Goal: Task Accomplishment & Management: Manage account settings

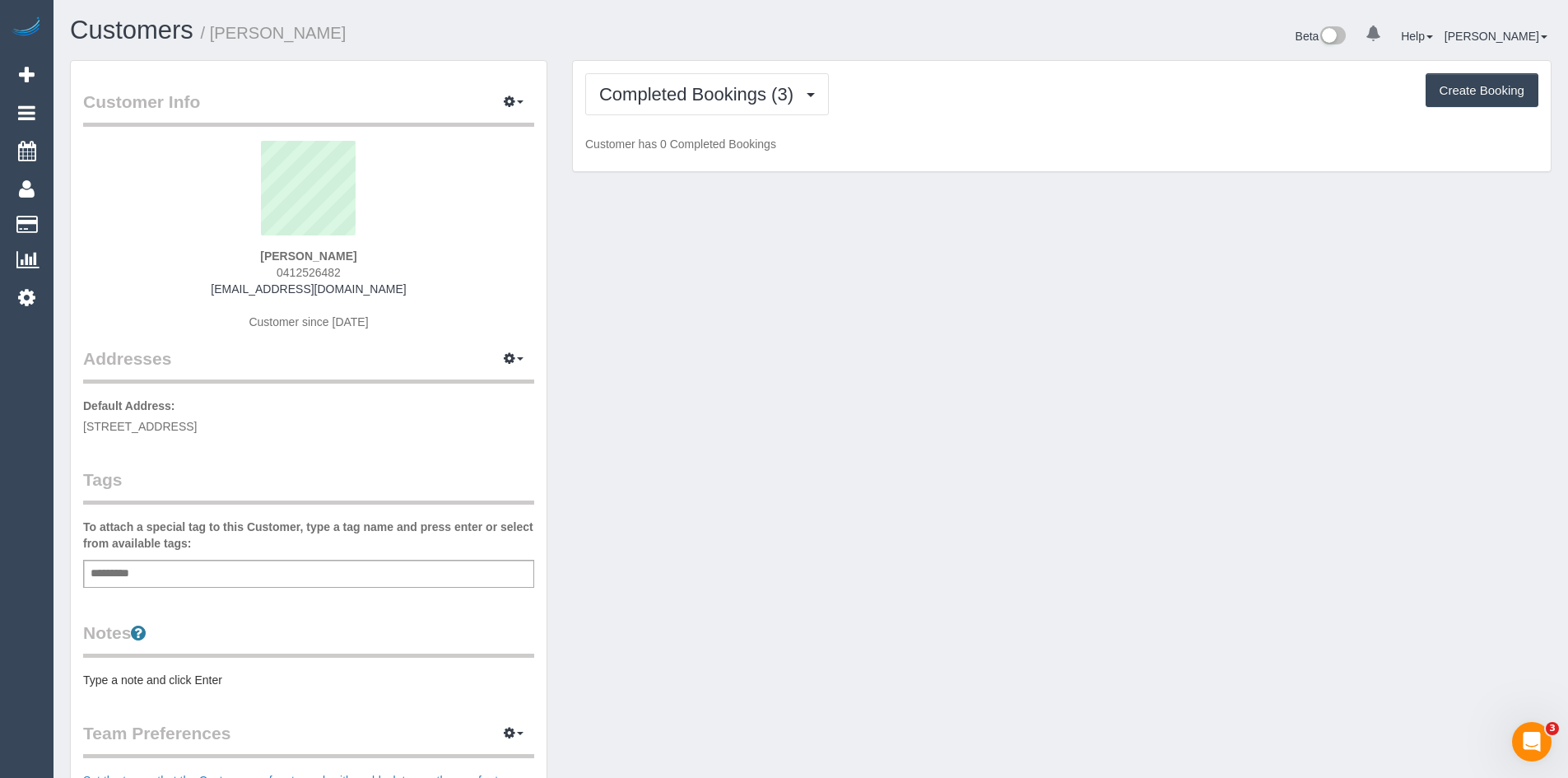
scroll to position [1221, 1568]
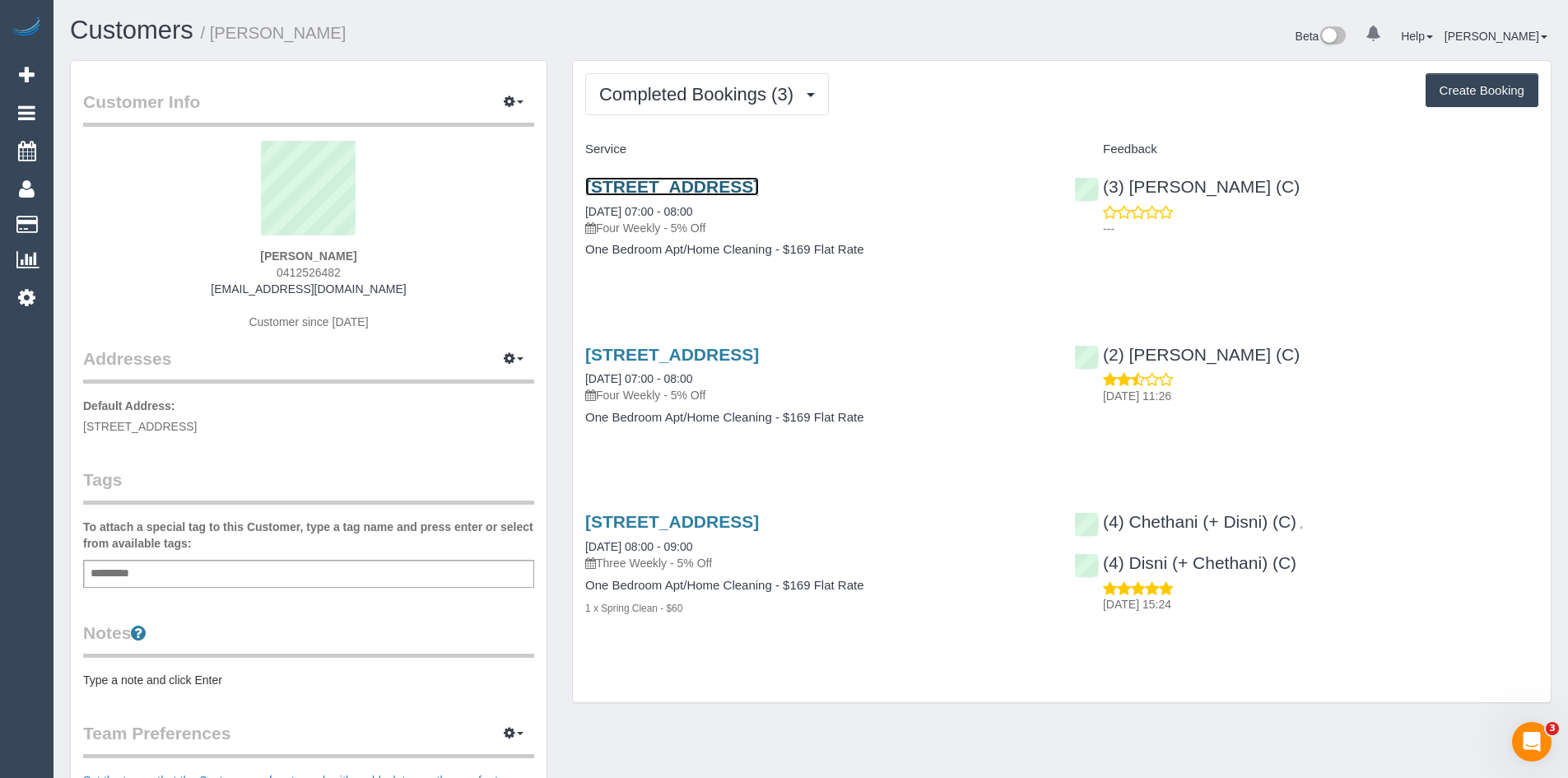
click at [719, 178] on link "8/1 The Esplanade, St Kilda, VIC 3182" at bounding box center [672, 186] width 174 height 19
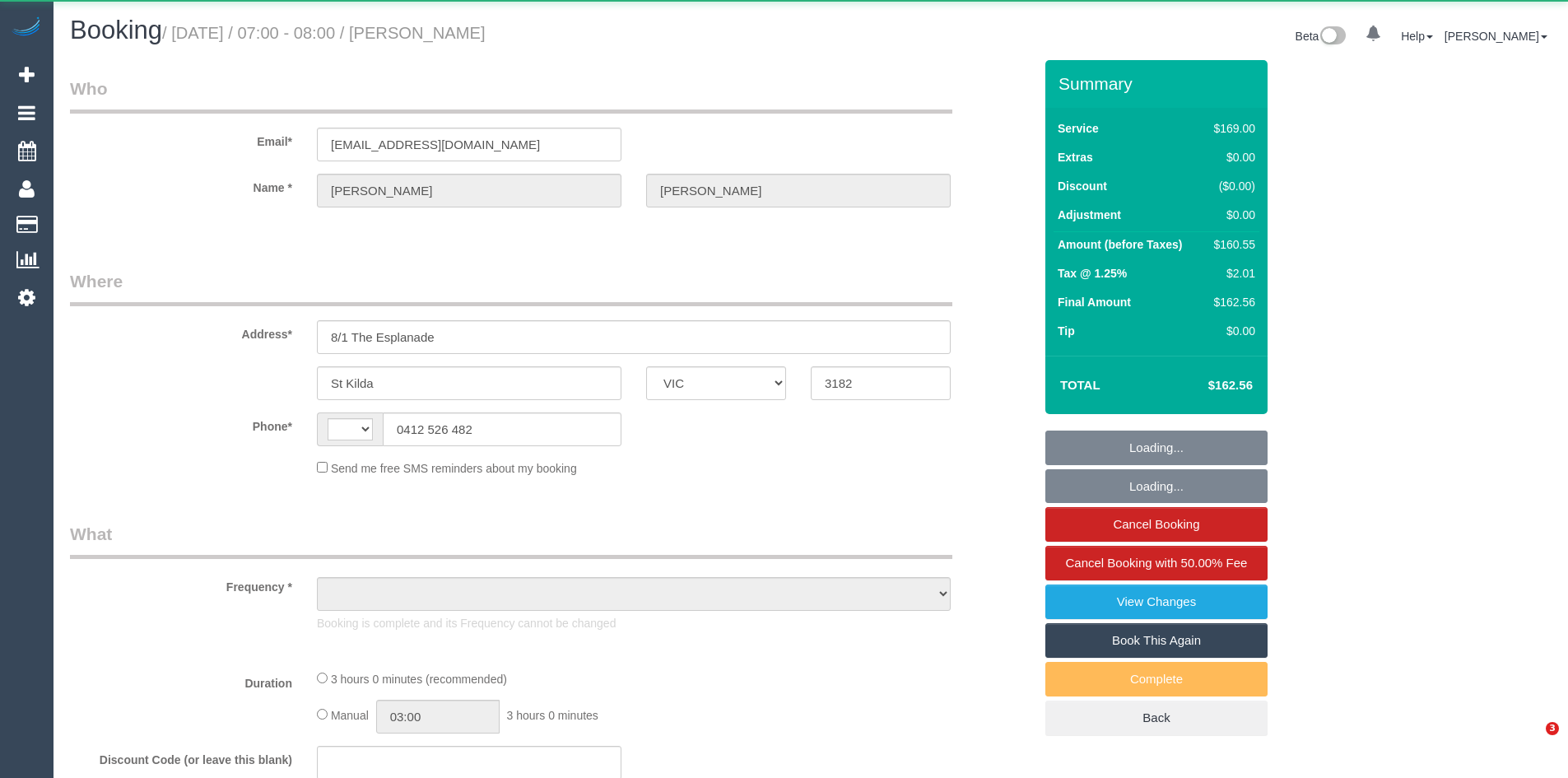
select select "VIC"
select select "string:AU"
select select "object:539"
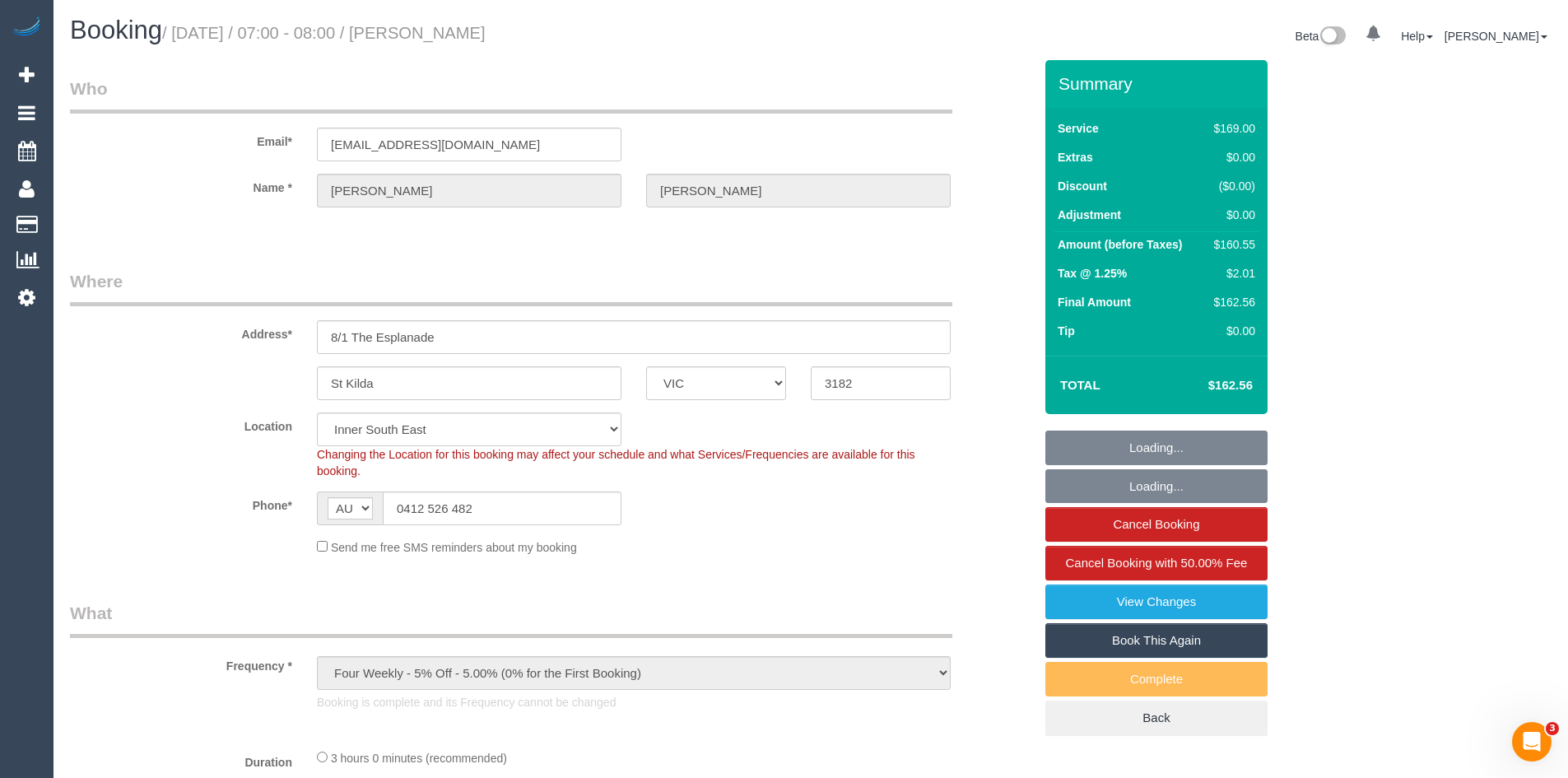
select select "string:stripe-pm_1Rdi8x2GScqysDRVC2V5ftg0"
select select "number:28"
select select "number:14"
select select "number:20"
select select "number:23"
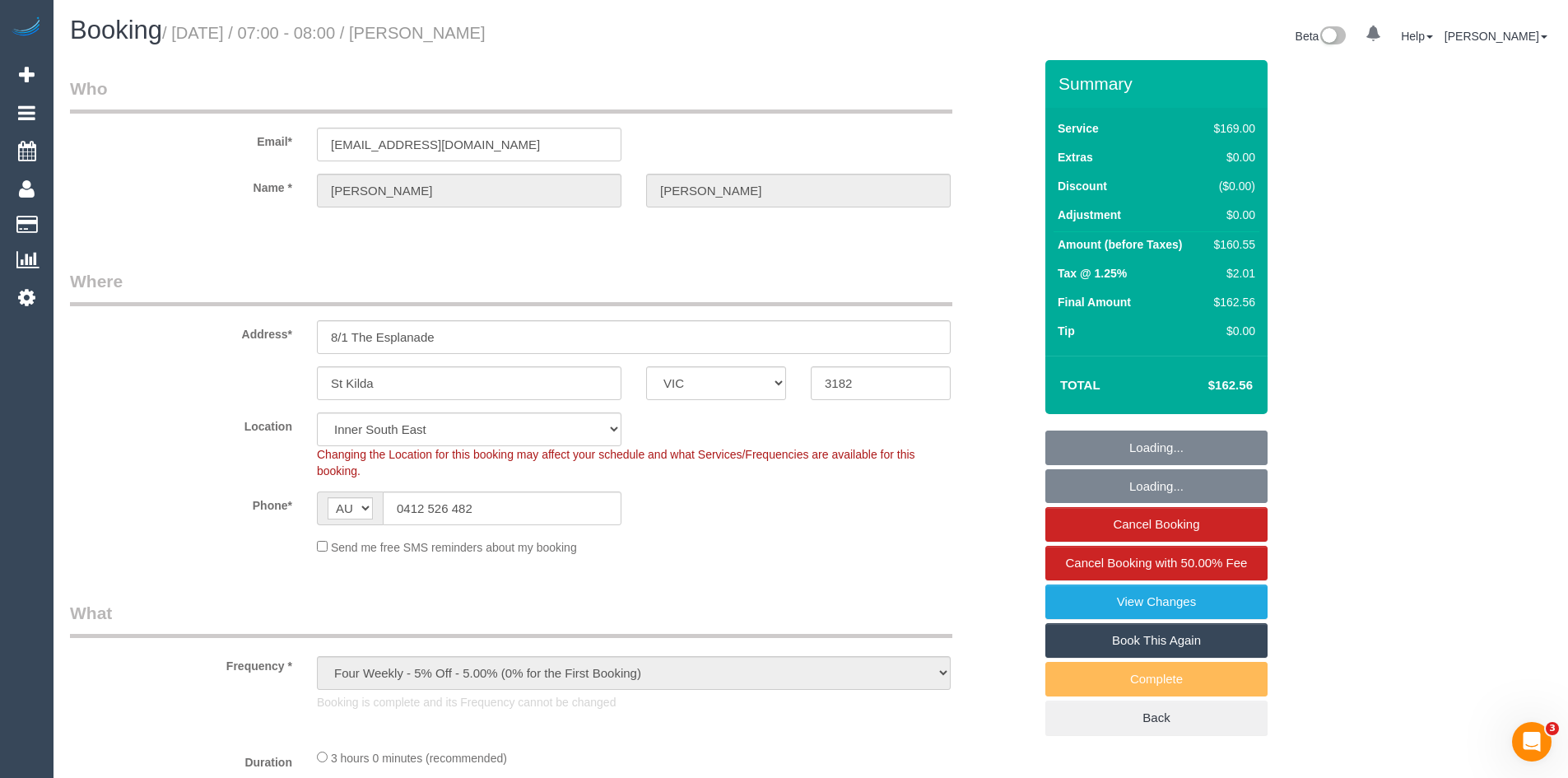
select select "number:33"
select select "number:13"
select select "object:1359"
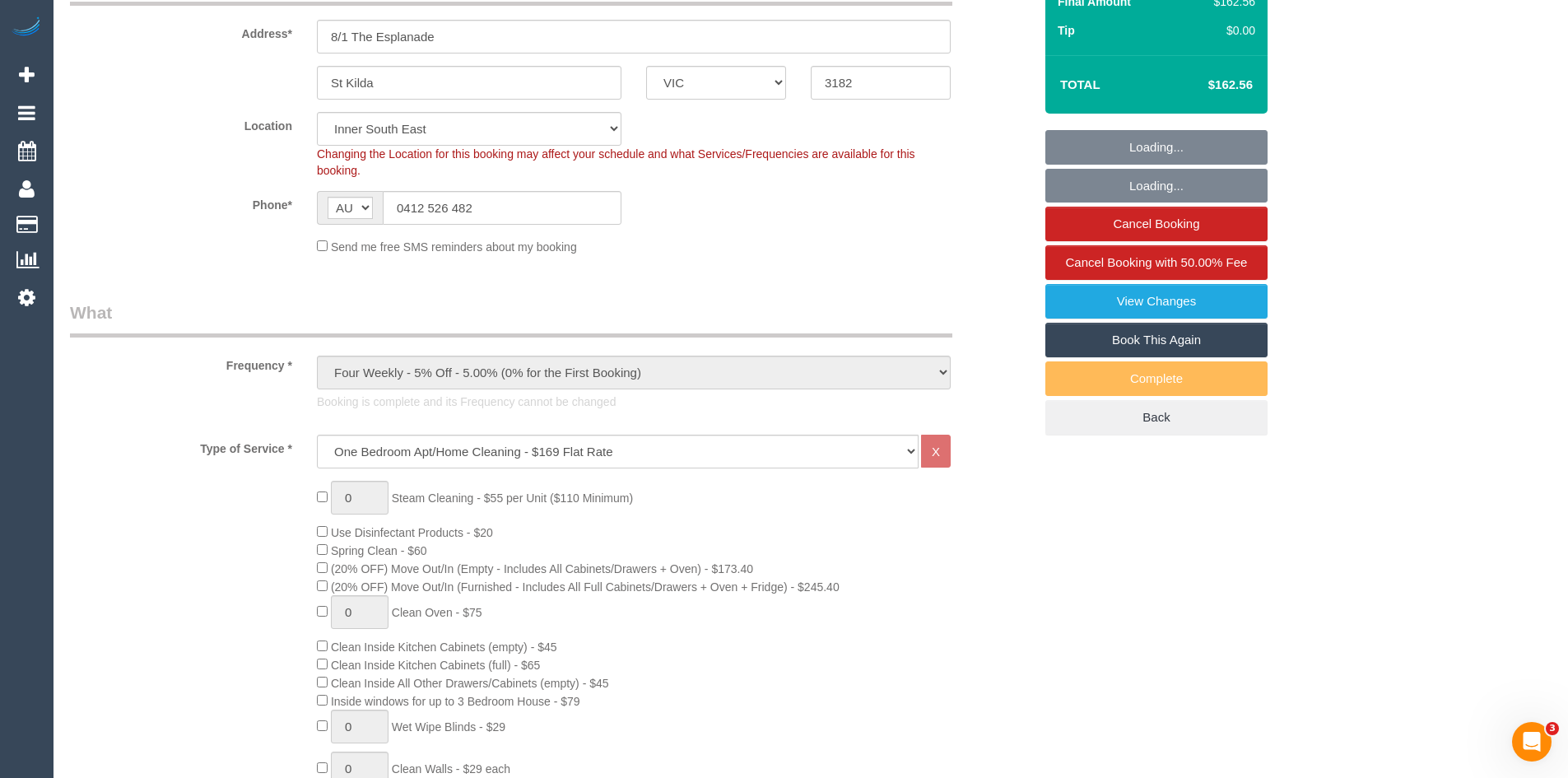
select select "spot1"
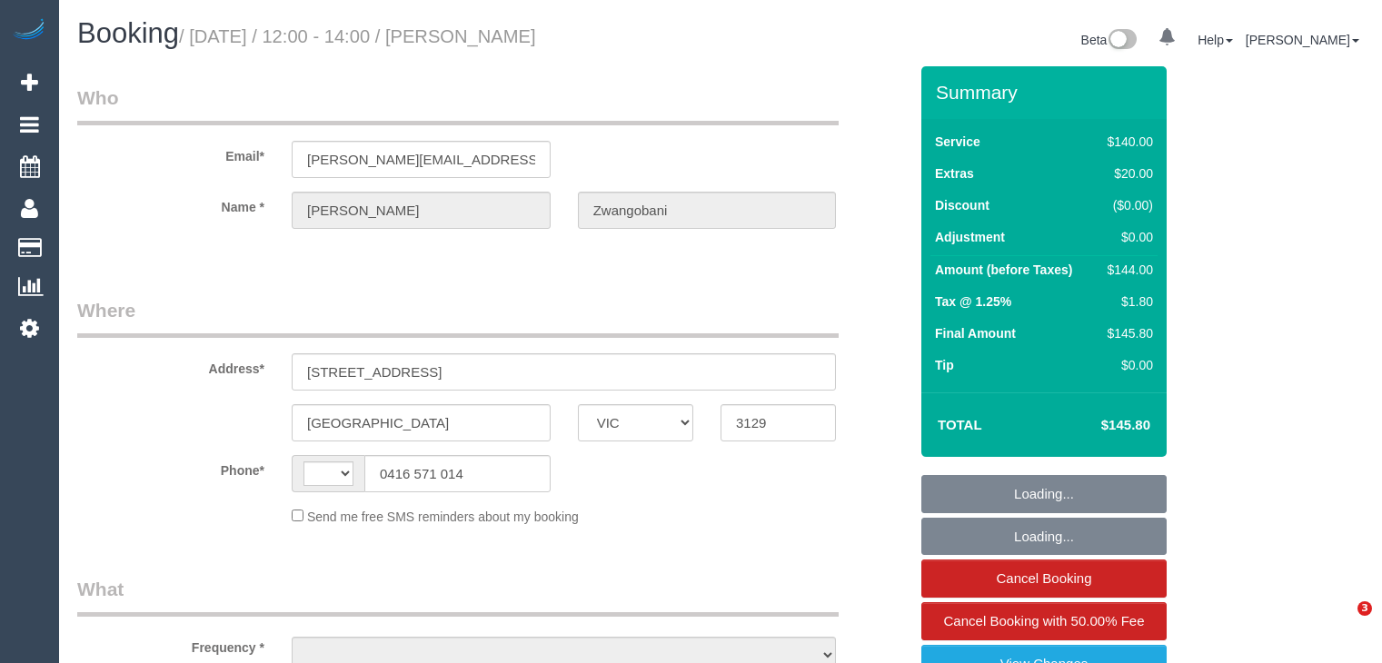
select select "VIC"
select select "string:AU"
select select "object:537"
select select "string:stripe-pm_1PNYJy2GScqysDRVdo5fprWU"
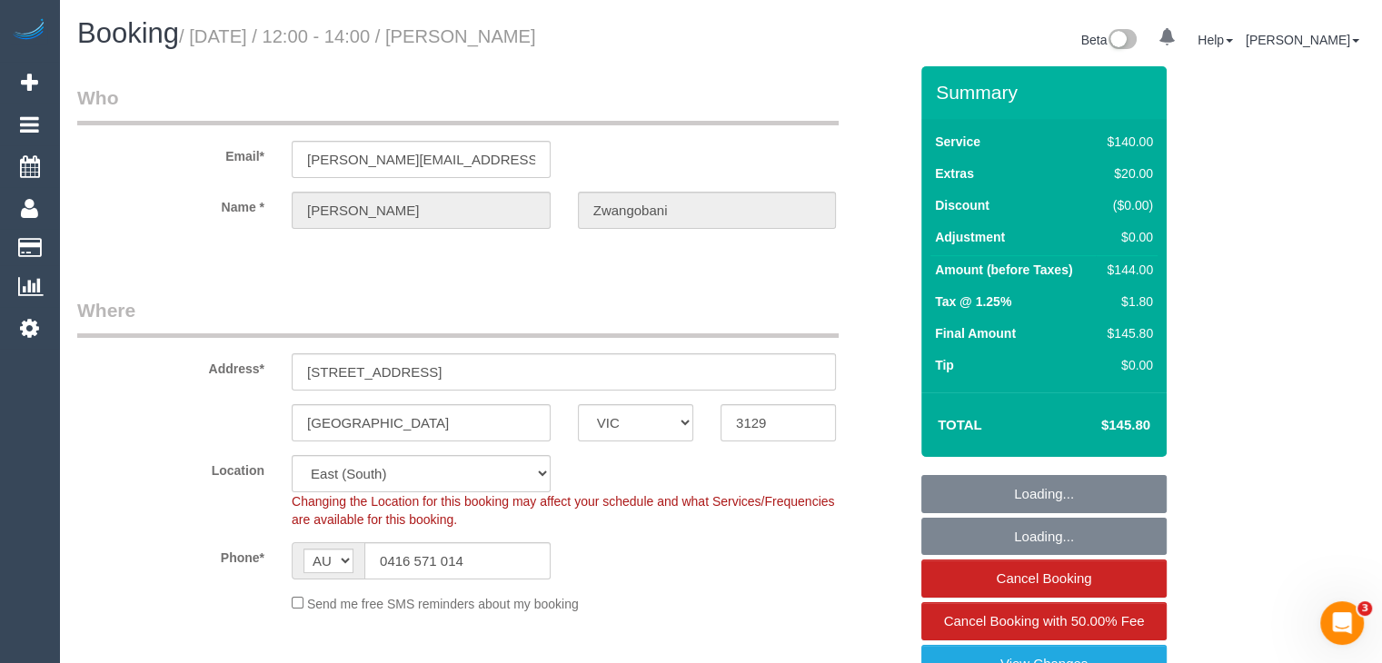
select select "object:544"
select select "number:28"
select select "number:14"
select select "number:19"
select select "number:36"
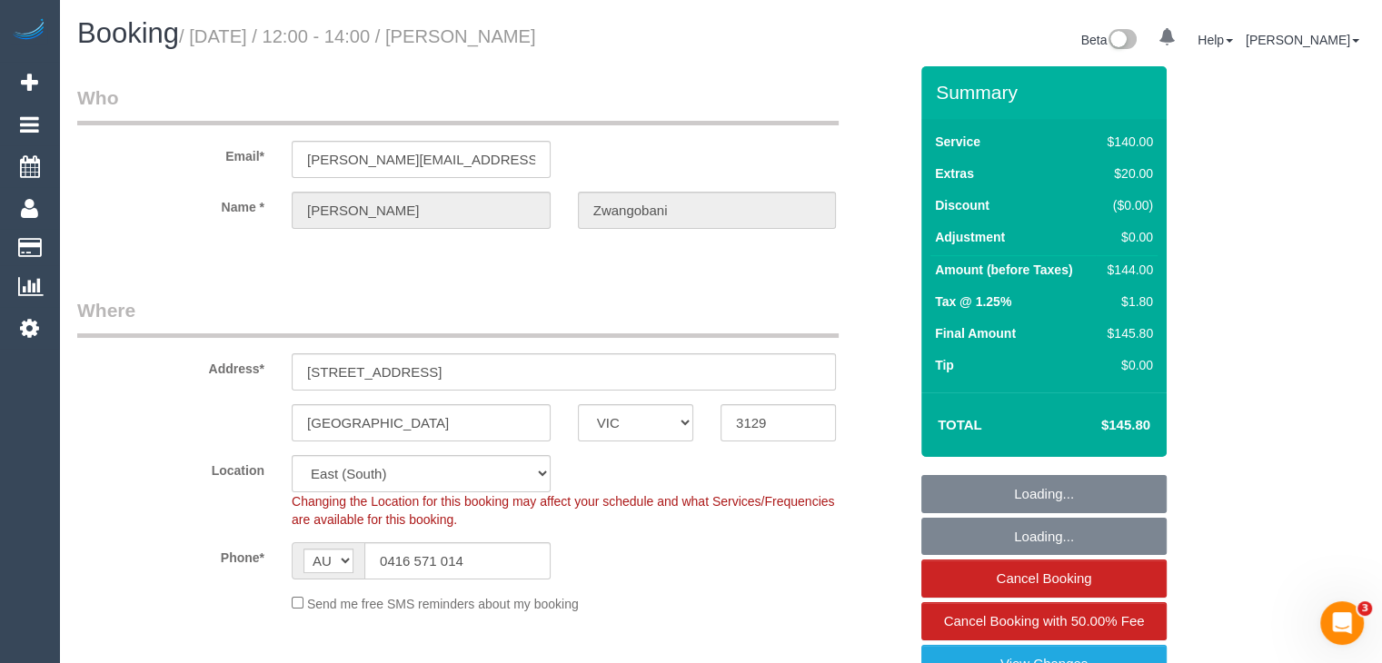
select select "number:35"
select select "number:11"
select select "spot1"
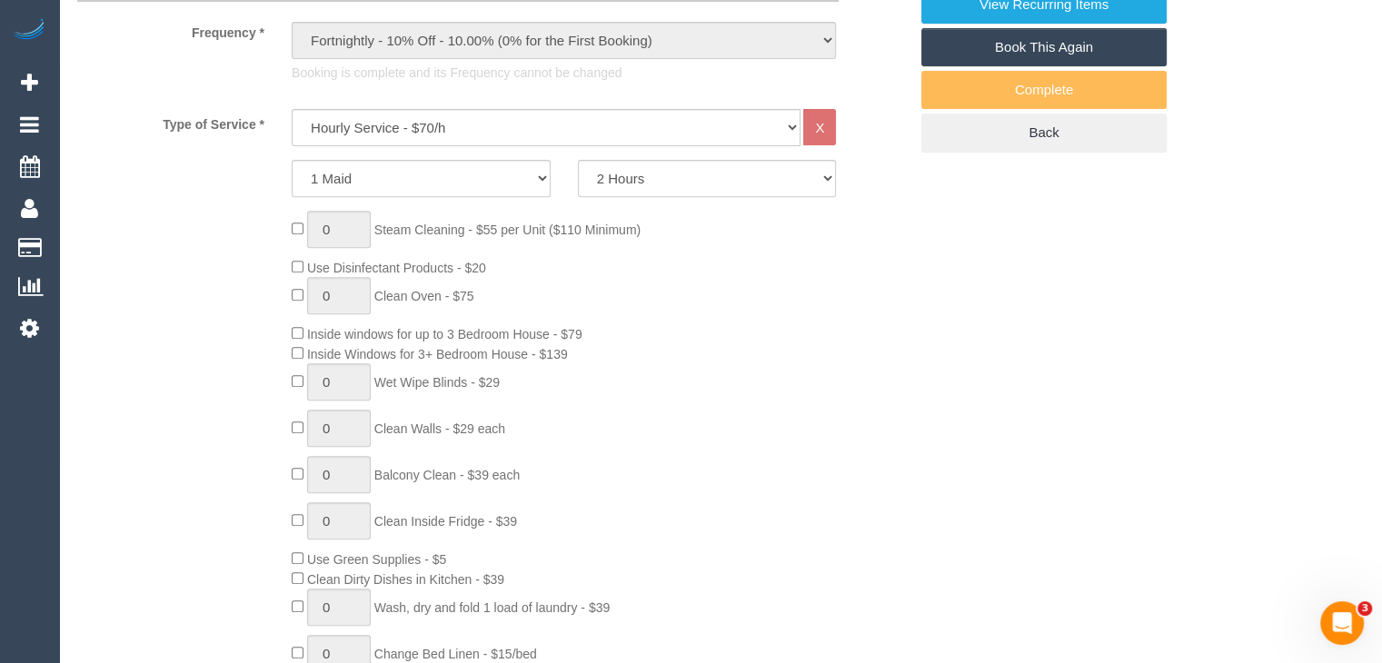
scroll to position [727, 0]
